Goal: Check status: Check status

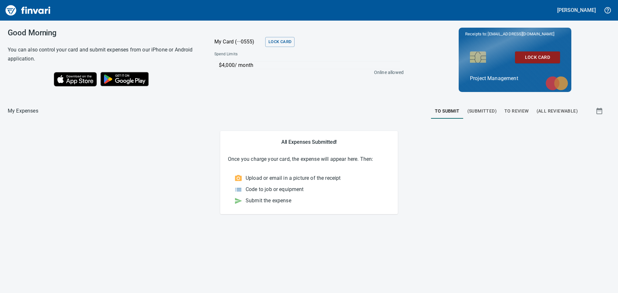
click at [515, 111] on span "To Review" at bounding box center [517, 111] width 24 height 8
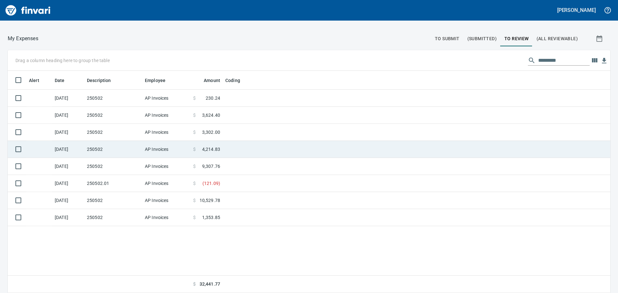
scroll to position [40, 0]
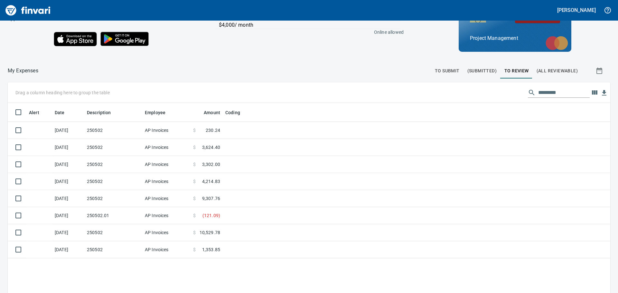
click at [554, 67] on span "(All Reviewable)" at bounding box center [557, 71] width 41 height 8
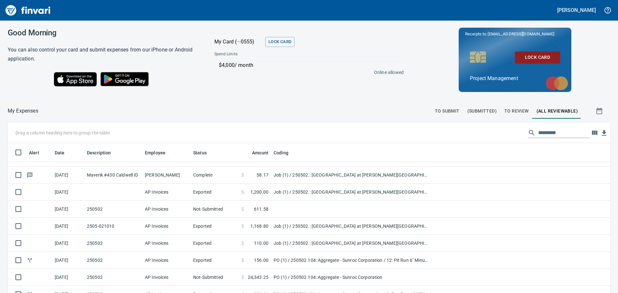
scroll to position [676, 0]
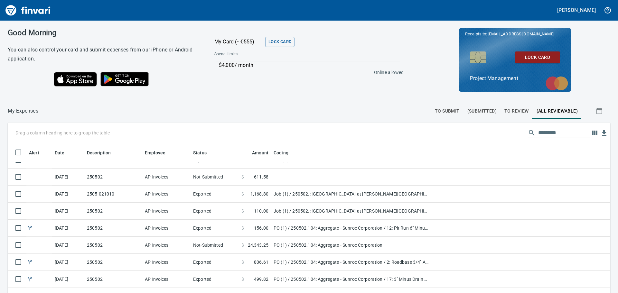
click at [513, 110] on span "To Review" at bounding box center [517, 111] width 24 height 8
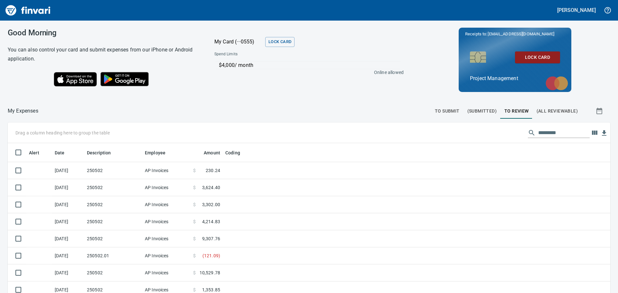
scroll to position [218, 593]
